Goal: Task Accomplishment & Management: Manage account settings

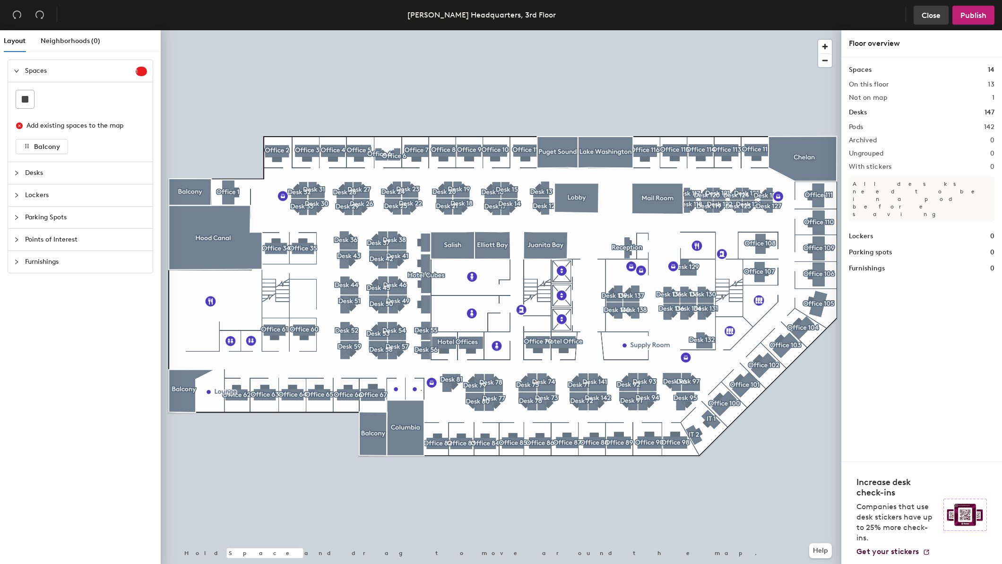
click at [935, 18] on span "Close" at bounding box center [930, 15] width 19 height 9
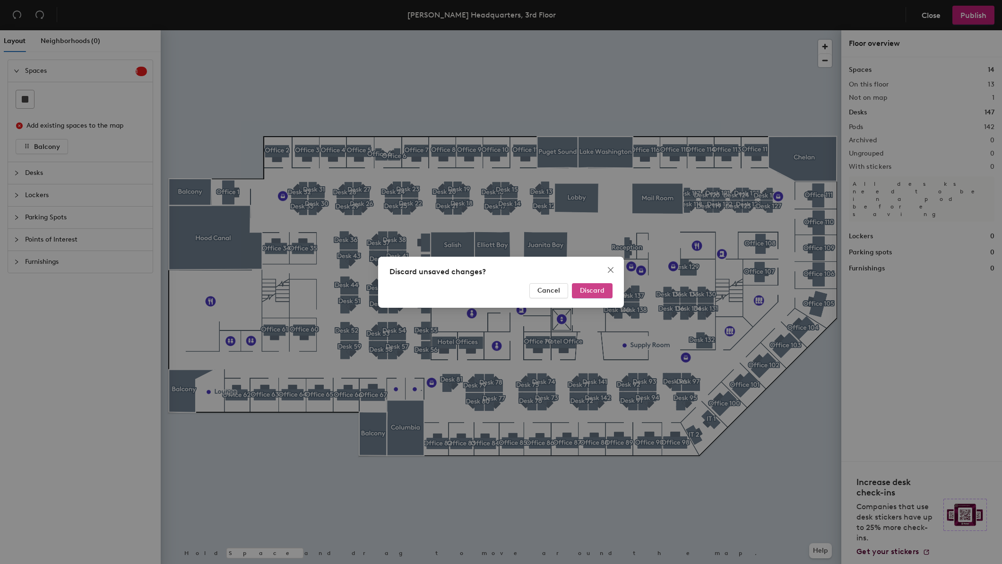
click at [598, 290] on span "Discard" at bounding box center [592, 290] width 25 height 8
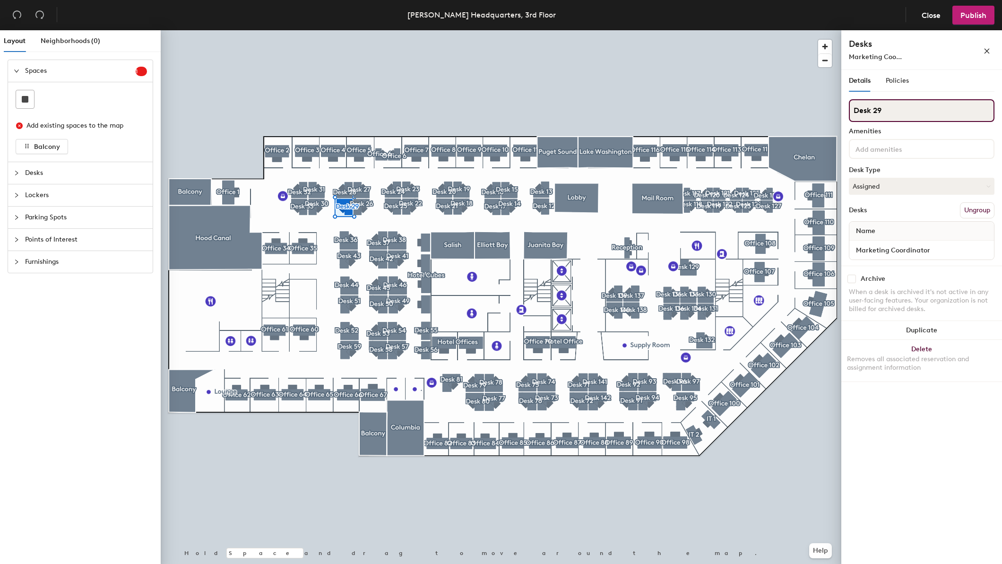
click at [892, 108] on input "Desk 29" at bounding box center [922, 110] width 146 height 23
click at [875, 248] on input "Marketing Coordinator" at bounding box center [921, 249] width 141 height 13
type input "Lexie Seigle"
click at [977, 11] on span "Publish" at bounding box center [973, 15] width 26 height 9
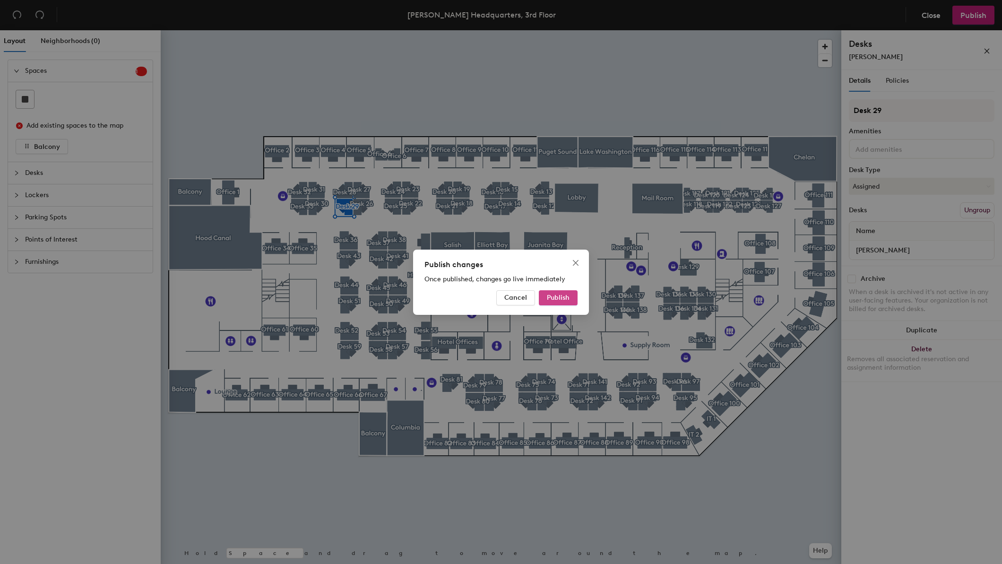
click at [557, 298] on span "Publish" at bounding box center [558, 297] width 23 height 8
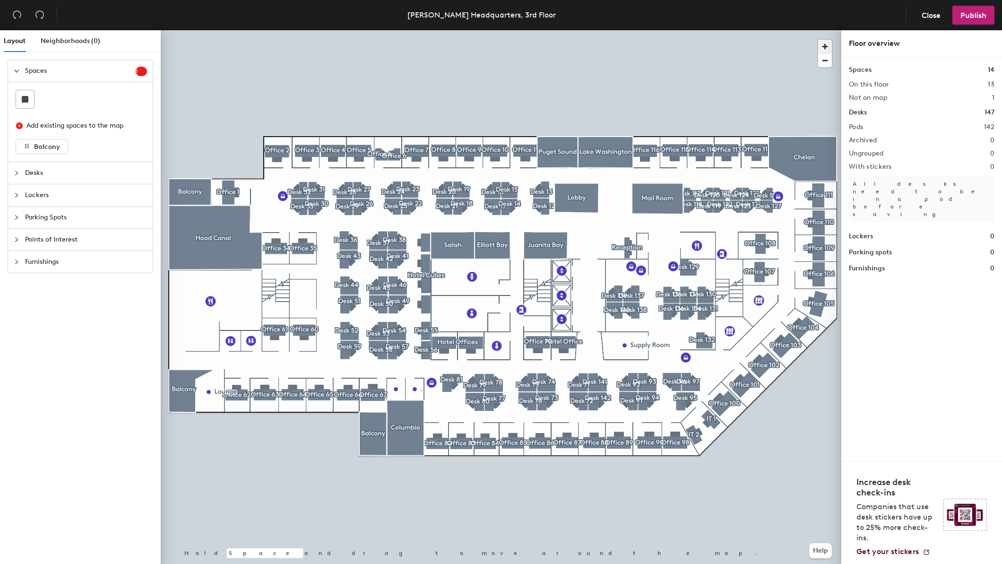
click at [822, 42] on span "button" at bounding box center [825, 47] width 14 height 14
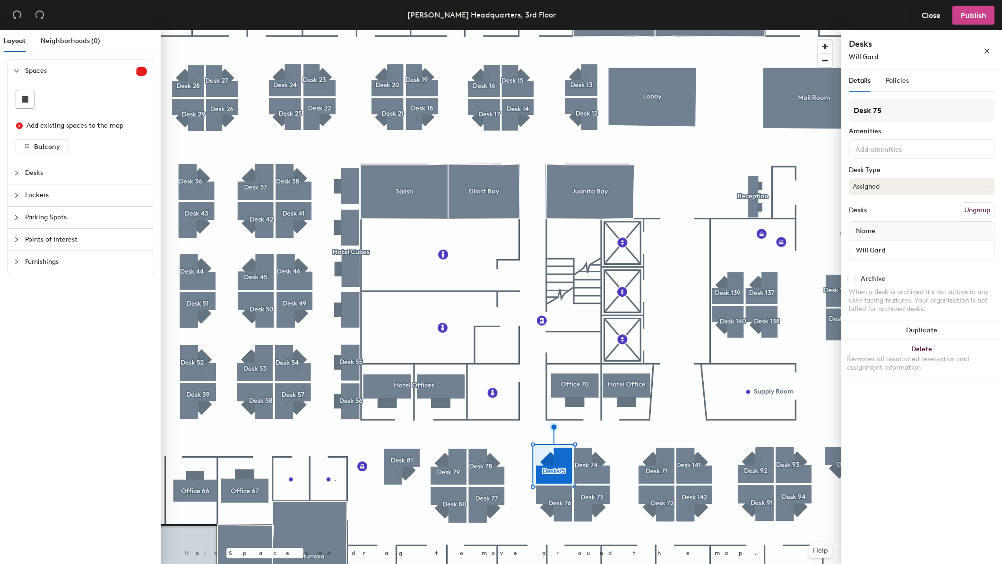
click at [986, 13] on button "Publish" at bounding box center [973, 15] width 42 height 19
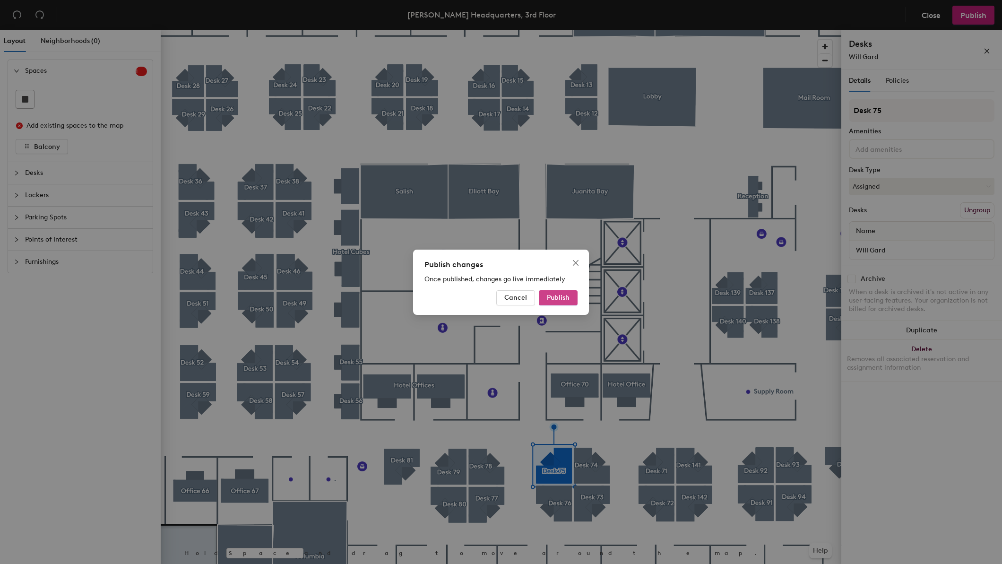
click at [569, 295] on span "Publish" at bounding box center [558, 297] width 23 height 8
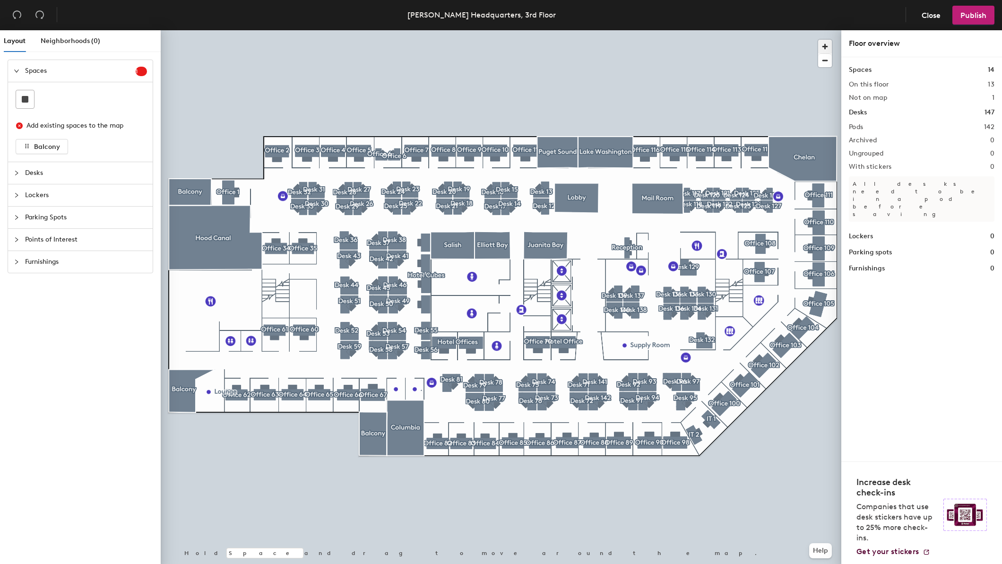
click at [830, 47] on span "button" at bounding box center [825, 47] width 14 height 14
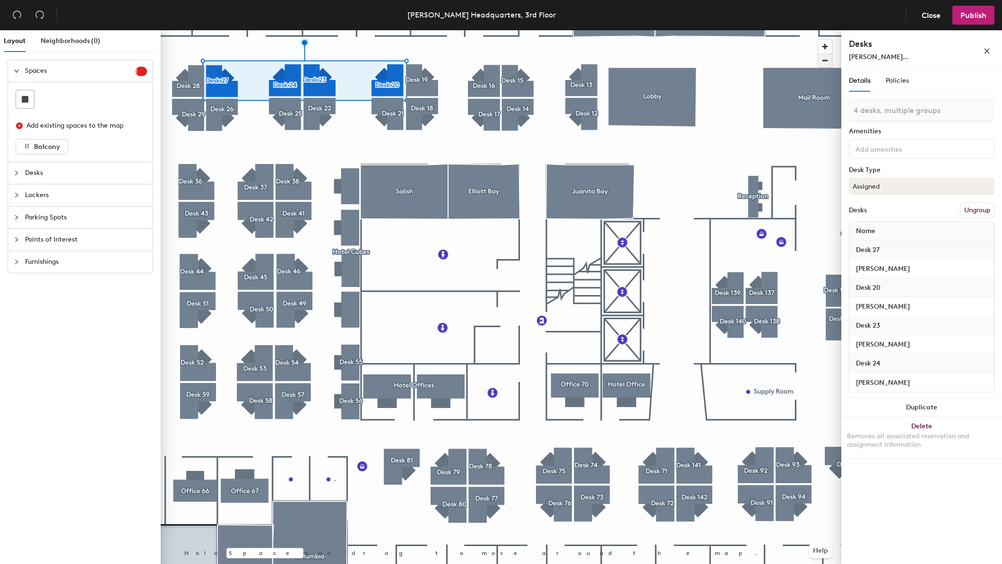
click at [821, 60] on span "button" at bounding box center [825, 60] width 14 height 13
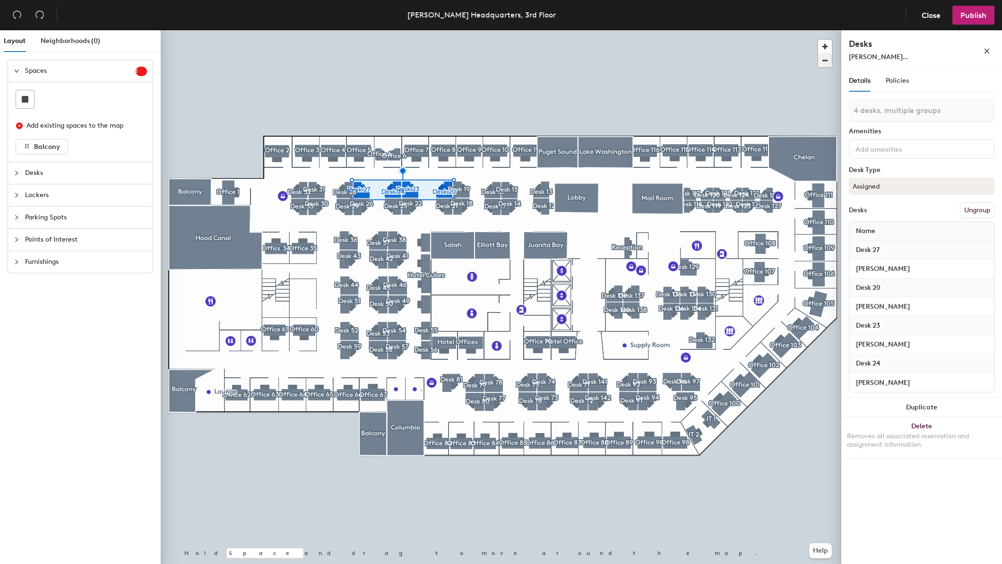
click at [280, 30] on div at bounding box center [501, 30] width 680 height 0
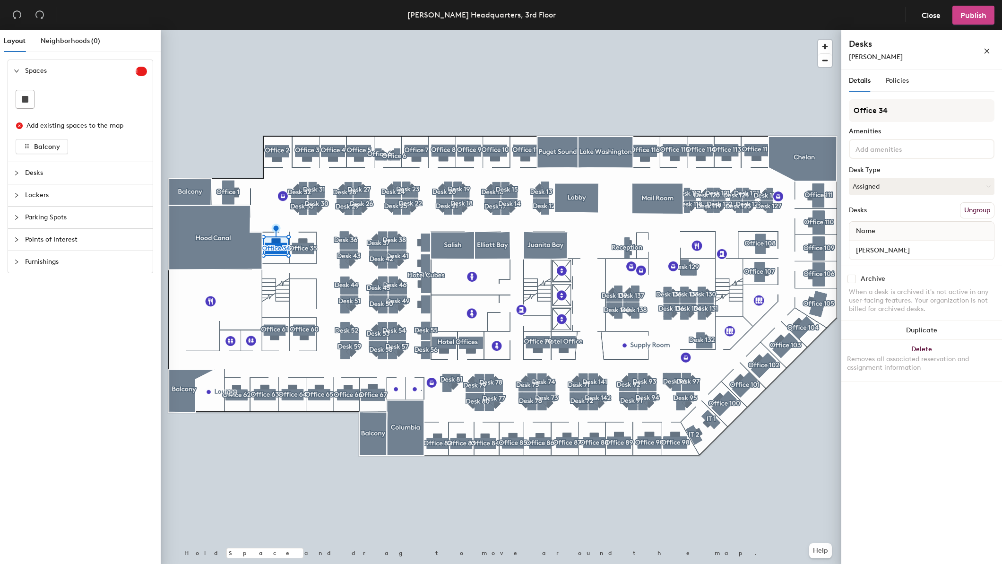
click at [969, 17] on span "Publish" at bounding box center [973, 15] width 26 height 9
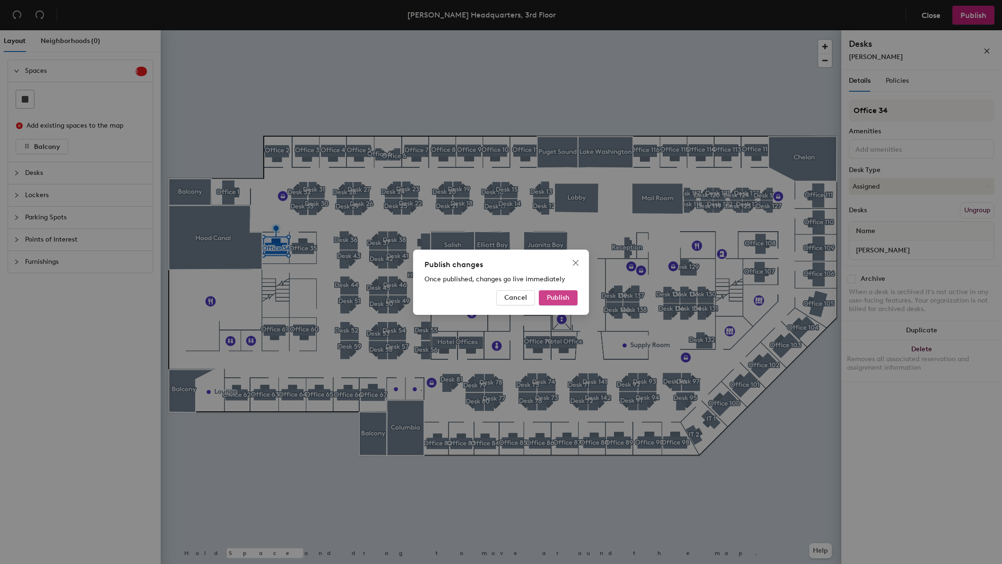
click at [559, 295] on span "Publish" at bounding box center [558, 297] width 23 height 8
